Goal: Information Seeking & Learning: Learn about a topic

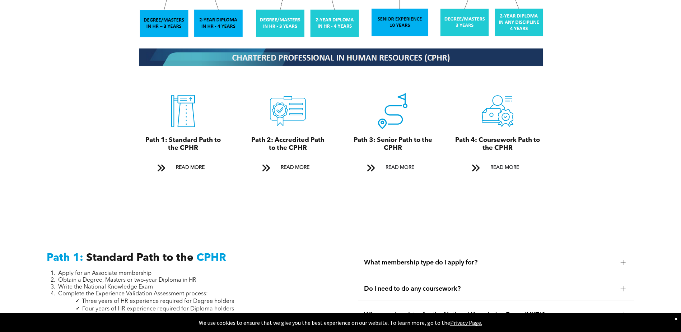
scroll to position [790, 0]
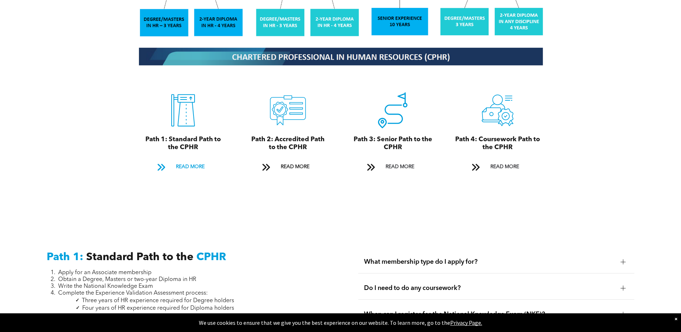
click at [187, 160] on span "READ MORE" at bounding box center [190, 166] width 34 height 13
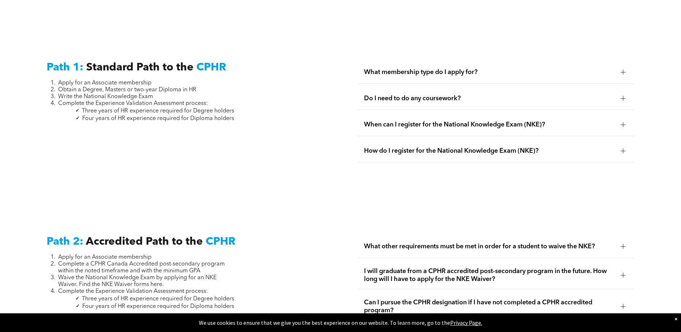
scroll to position [999, 0]
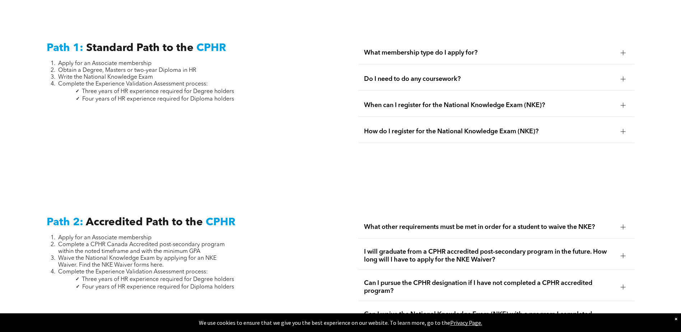
click at [401, 49] on span "What membership type do I apply for?" at bounding box center [489, 53] width 251 height 8
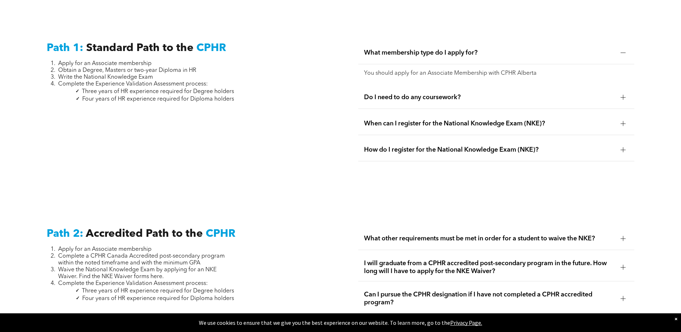
click at [379, 120] on span "When can I register for the National Knowledge Exam (NKE)?" at bounding box center [489, 124] width 251 height 8
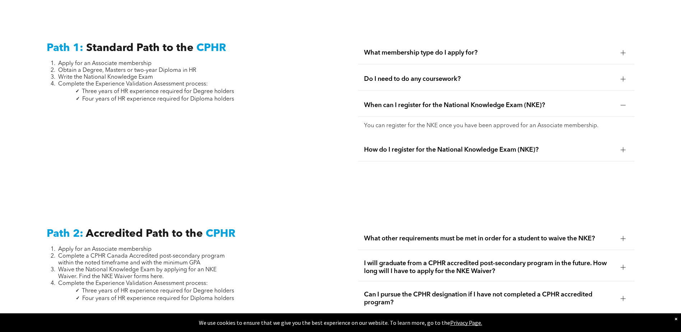
click at [397, 49] on span "What membership type do I apply for?" at bounding box center [489, 53] width 251 height 8
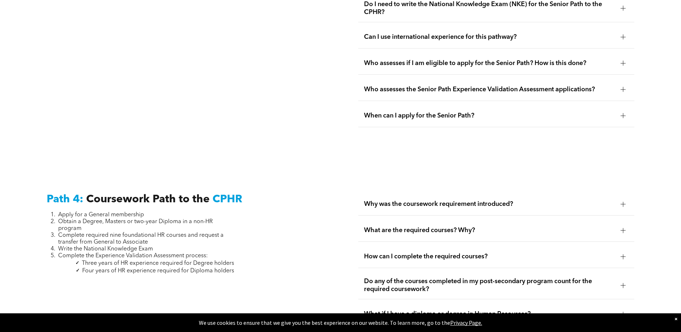
scroll to position [2077, 0]
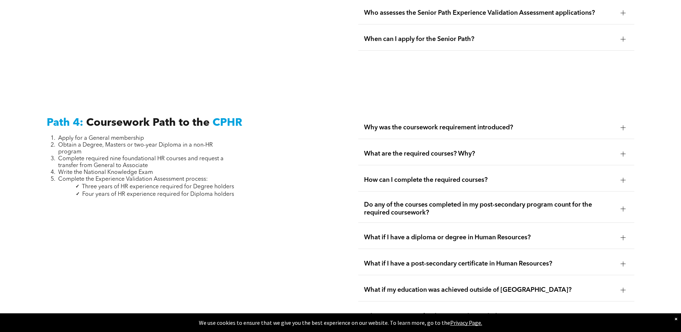
click at [374, 124] on span "Why was the coursework requirement introduced?" at bounding box center [489, 128] width 251 height 8
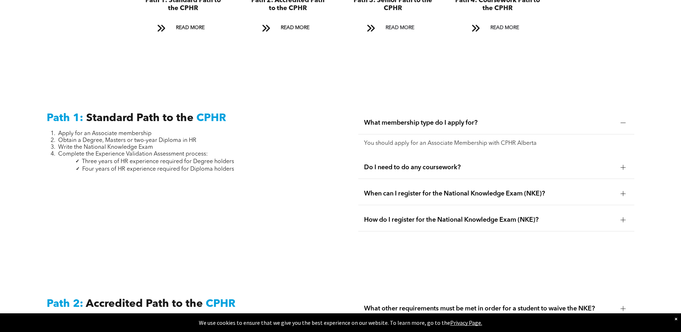
scroll to position [0, 0]
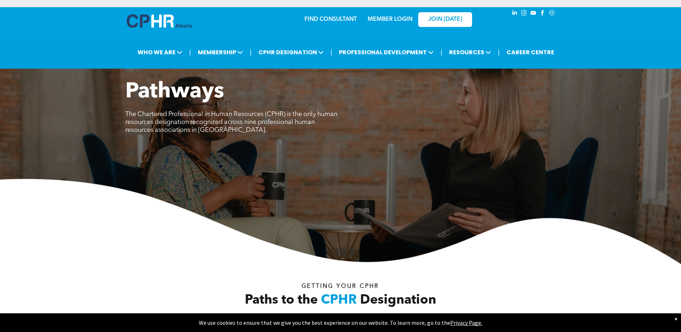
drag, startPoint x: 307, startPoint y: 253, endPoint x: 323, endPoint y: 75, distance: 178.4
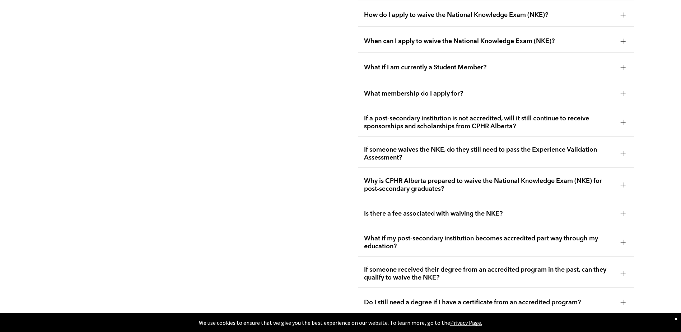
scroll to position [2266, 0]
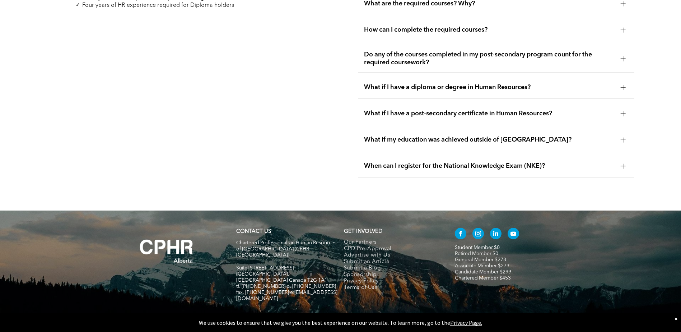
drag, startPoint x: 630, startPoint y: 24, endPoint x: 610, endPoint y: 193, distance: 170.4
